Goal: Information Seeking & Learning: Learn about a topic

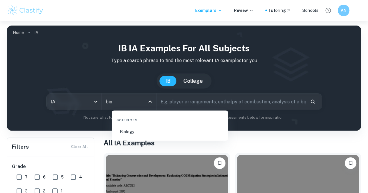
click at [140, 132] on li "Biology" at bounding box center [170, 131] width 112 height 13
type input "Biology"
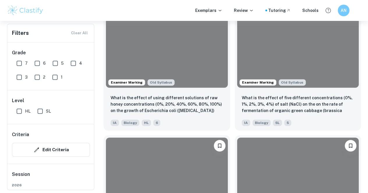
scroll to position [1214, 0]
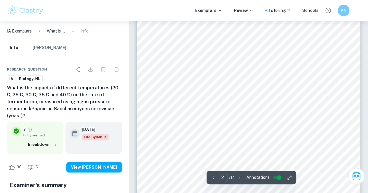
scroll to position [399, 0]
click at [279, 68] on span "production would allow me to increase my yield of bread. Not only is the anaero…" at bounding box center [239, 67] width 150 height 4
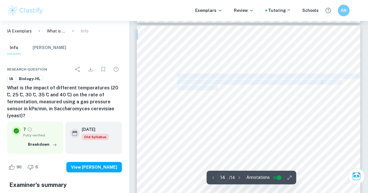
drag, startPoint x: 177, startPoint y: 74, endPoint x: 219, endPoint y: 85, distance: 42.8
click at [219, 85] on div "Bibliography: 1. [PERSON_NAME], [PERSON_NAME], [PERSON_NAME], [PERSON_NAME], [P…" at bounding box center [248, 184] width 223 height 316
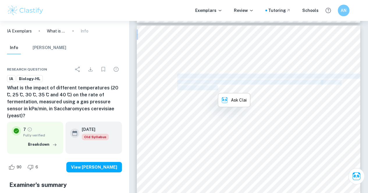
copy div "[PERSON_NAME], [PERSON_NAME], [PERSON_NAME], [PERSON_NAME], [PERSON_NAME], [PER…"
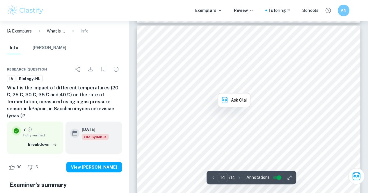
click at [155, 105] on div "Bibliography: 1. [PERSON_NAME], [PERSON_NAME], [PERSON_NAME], [PERSON_NAME], [P…" at bounding box center [248, 184] width 223 height 316
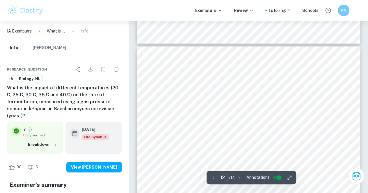
type input "11"
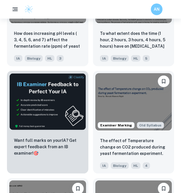
scroll to position [300, 0]
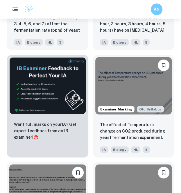
click at [121, 91] on img at bounding box center [133, 86] width 77 height 58
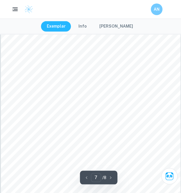
scroll to position [1517, 0]
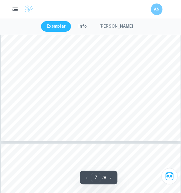
type input "8"
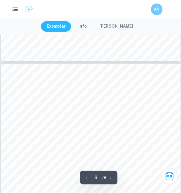
scroll to position [1762, 0]
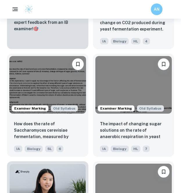
scroll to position [409, 0]
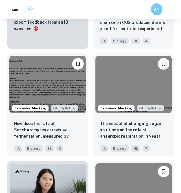
click at [71, 85] on img at bounding box center [47, 85] width 77 height 58
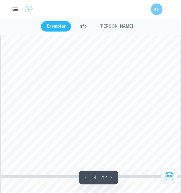
scroll to position [928, 0]
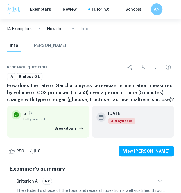
type input "2"
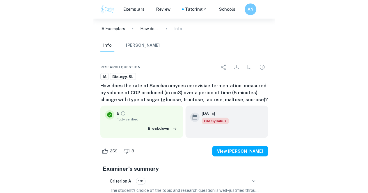
scroll to position [431, 0]
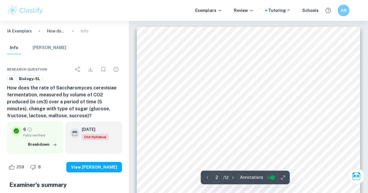
scroll to position [431, 0]
